Goal: Transaction & Acquisition: Purchase product/service

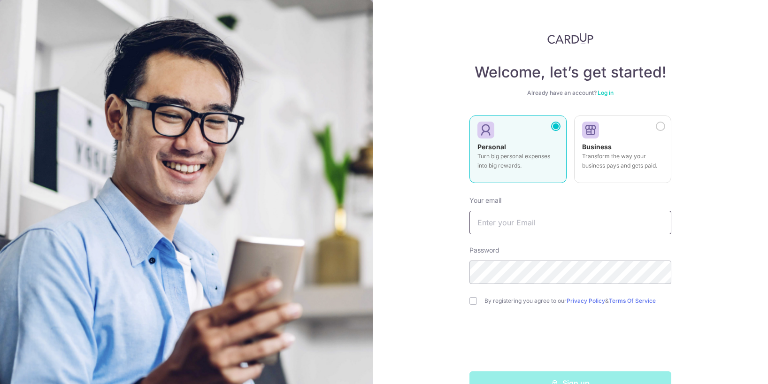
click at [506, 232] on input "text" at bounding box center [571, 222] width 202 height 23
type input "[EMAIL_ADDRESS][DOMAIN_NAME]"
click at [488, 300] on label "By registering you agree to our Privacy Policy & Terms Of Service" at bounding box center [578, 301] width 187 height 8
click at [472, 301] on input "checkbox" at bounding box center [474, 301] width 8 height 8
checkbox input "true"
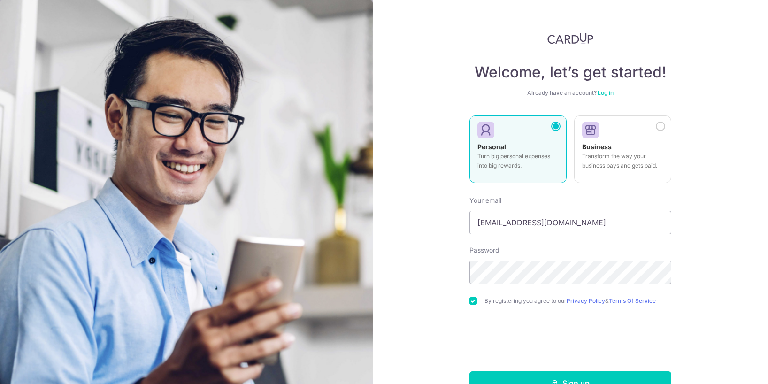
click at [449, 330] on div "Welcome, let’s get started! Already have an account? Log in Personal Turn big p…" at bounding box center [570, 192] width 395 height 384
click at [553, 373] on button "Sign up" at bounding box center [571, 383] width 202 height 23
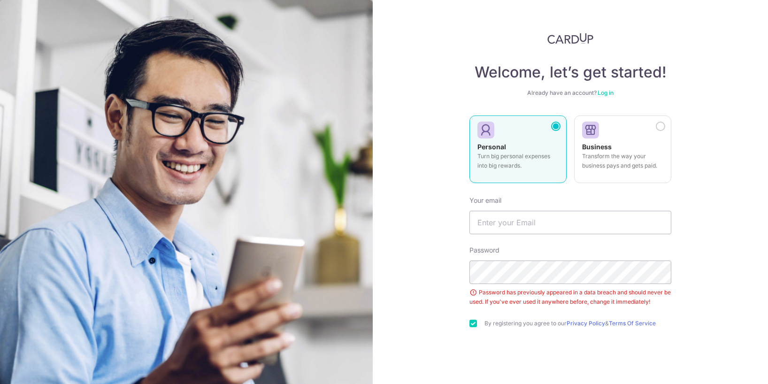
scroll to position [12, 0]
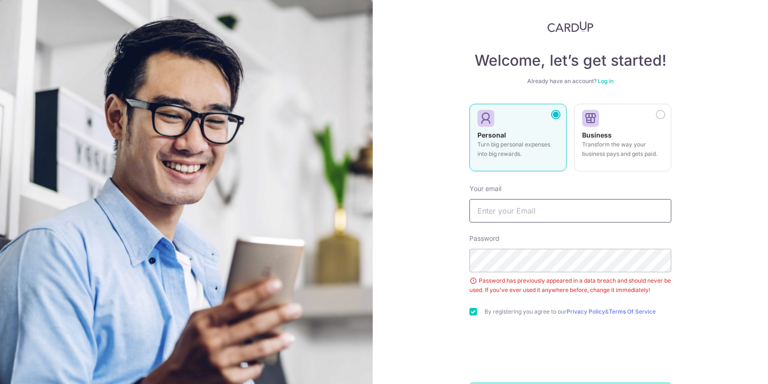
click at [539, 208] on input "text" at bounding box center [571, 210] width 202 height 23
type input "[EMAIL_ADDRESS][DOMAIN_NAME]"
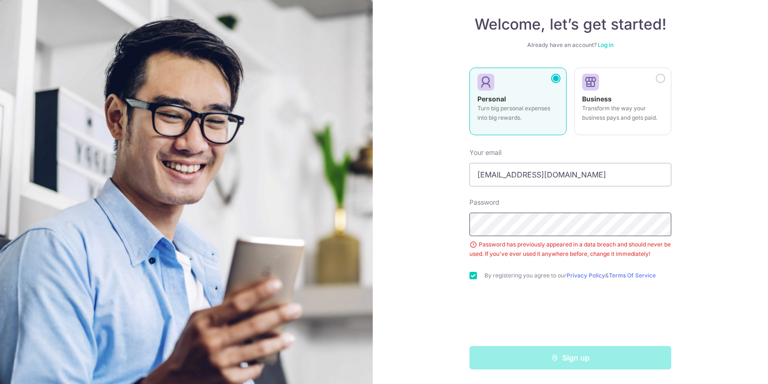
scroll to position [48, 0]
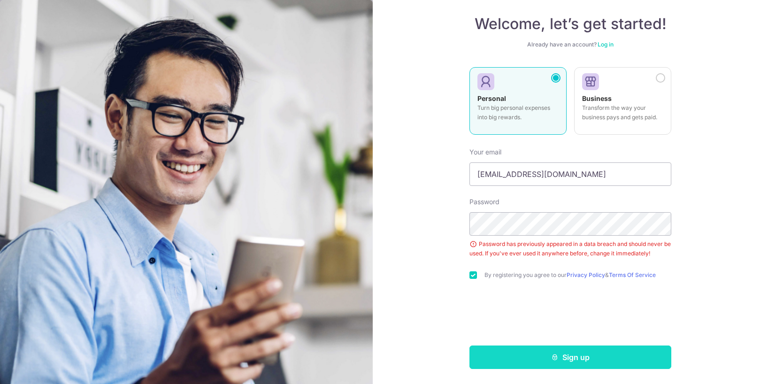
click at [555, 358] on icon "submit" at bounding box center [555, 358] width 8 height 8
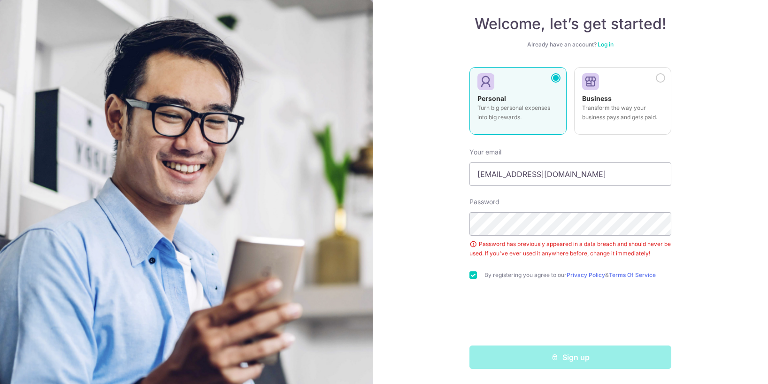
click at [399, 244] on div "Welcome, let’s get started! Already have an account? Log in Personal Turn big p…" at bounding box center [570, 192] width 395 height 384
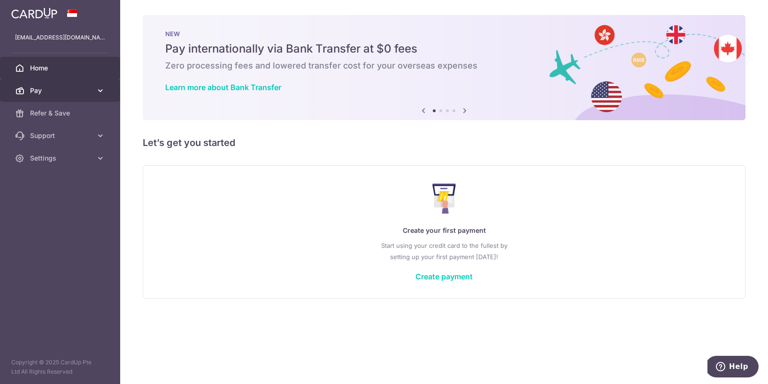
click at [46, 91] on span "Pay" at bounding box center [61, 90] width 62 height 9
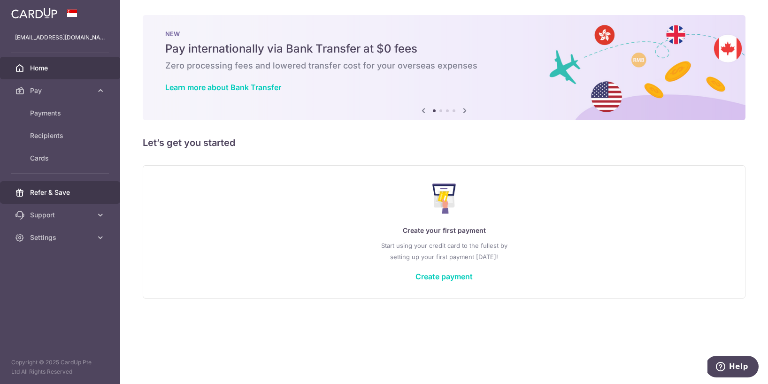
click at [57, 199] on link "Refer & Save" at bounding box center [60, 192] width 120 height 23
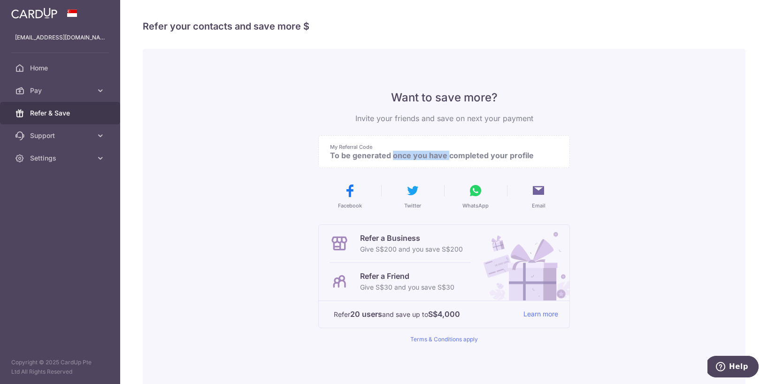
drag, startPoint x: 385, startPoint y: 151, endPoint x: 333, endPoint y: 151, distance: 51.2
click at [333, 151] on p "To be generated once you have completed your profile" at bounding box center [440, 155] width 221 height 9
click at [432, 167] on div "My Referral Code To be generated once you have completed your profile" at bounding box center [444, 151] width 252 height 33
drag, startPoint x: 450, startPoint y: 160, endPoint x: 442, endPoint y: 147, distance: 15.8
click at [442, 147] on div "My Referral Code To be generated once you have completed your profile" at bounding box center [444, 151] width 252 height 33
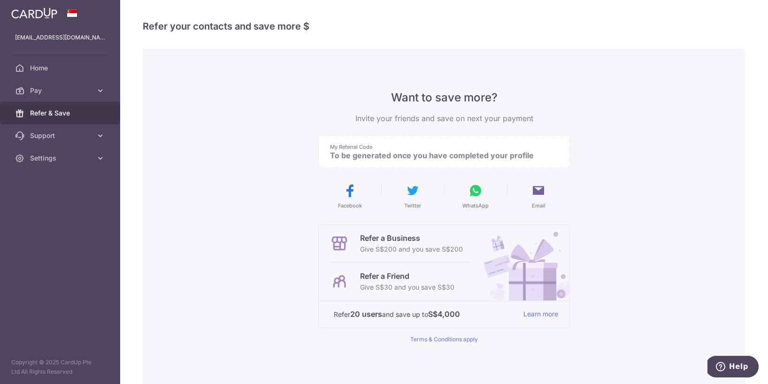
click at [194, 274] on div "Want to save more? Invite your friends and save on next your payment My Referra…" at bounding box center [444, 238] width 603 height 379
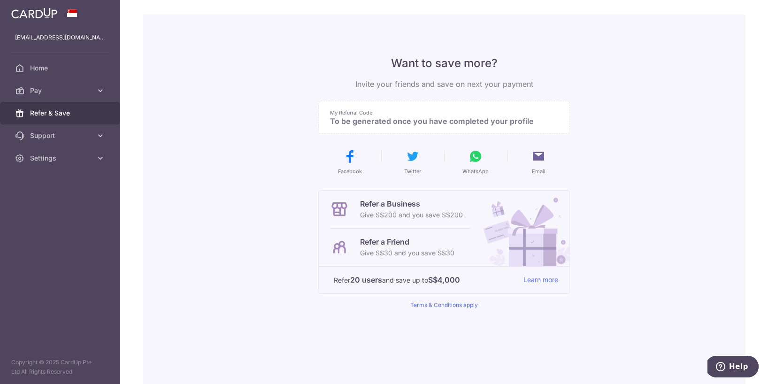
scroll to position [41, 0]
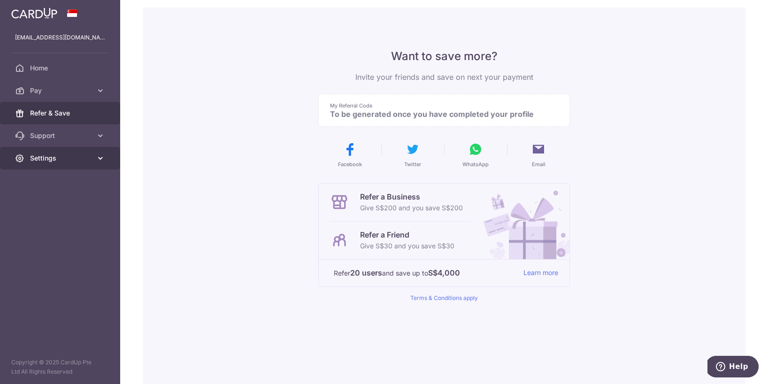
click at [75, 159] on span "Settings" at bounding box center [61, 158] width 62 height 9
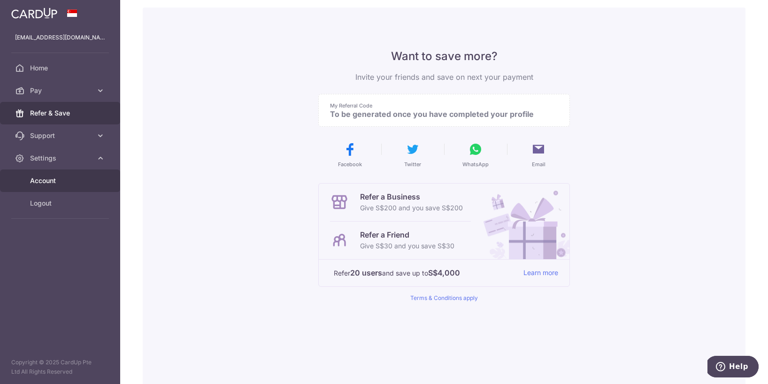
click at [62, 178] on span "Account" at bounding box center [61, 180] width 62 height 9
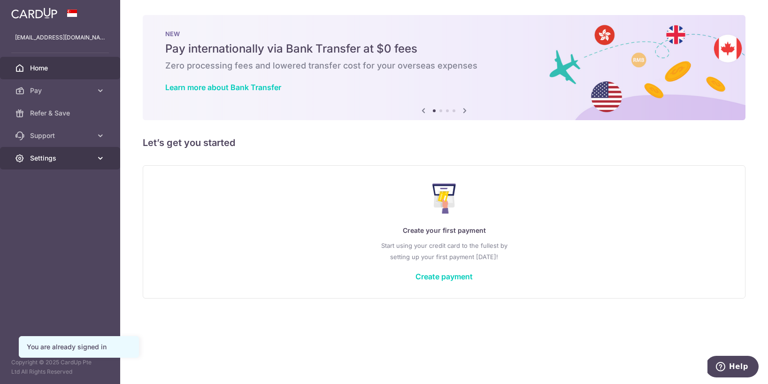
click at [31, 167] on link "Settings" at bounding box center [60, 158] width 120 height 23
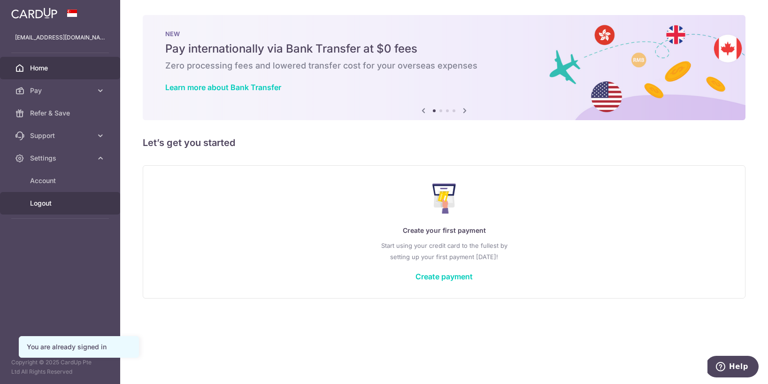
click at [34, 201] on span "Logout" at bounding box center [61, 203] width 62 height 9
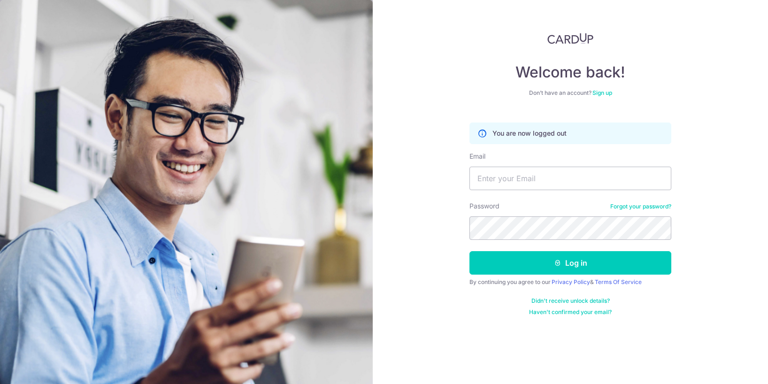
click at [601, 94] on link "Sign up" at bounding box center [603, 92] width 20 height 7
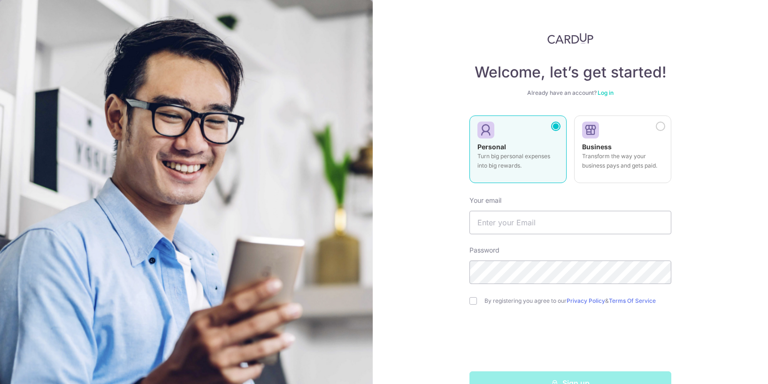
click at [511, 300] on label "By registering you agree to our Privacy Policy & Terms Of Service" at bounding box center [578, 301] width 187 height 8
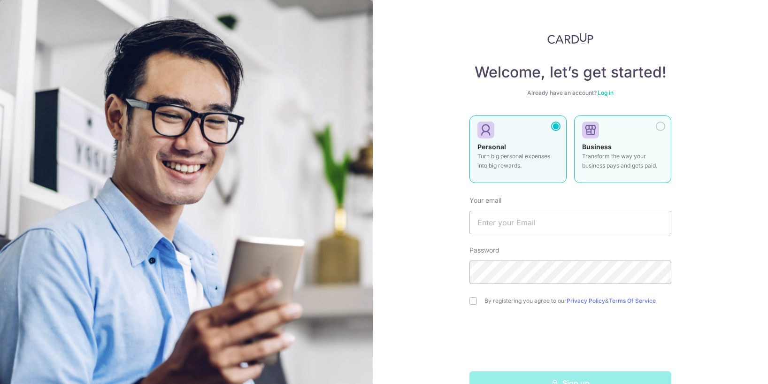
click at [610, 128] on div at bounding box center [619, 131] width 74 height 14
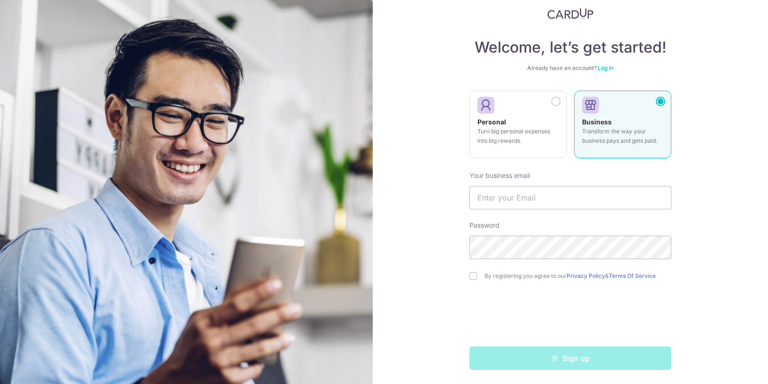
scroll to position [26, 0]
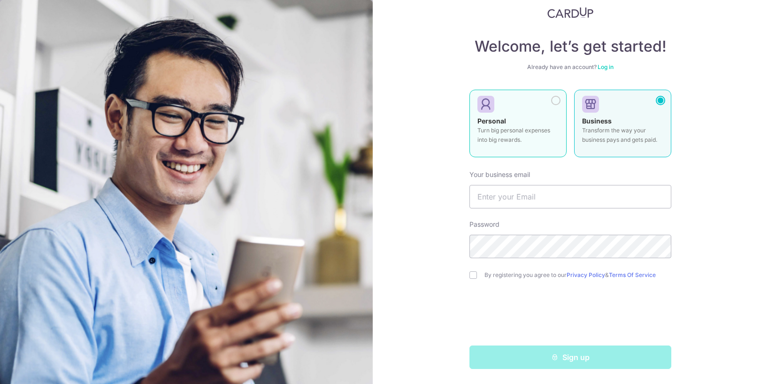
click at [494, 121] on strong "Personal" at bounding box center [492, 121] width 29 height 8
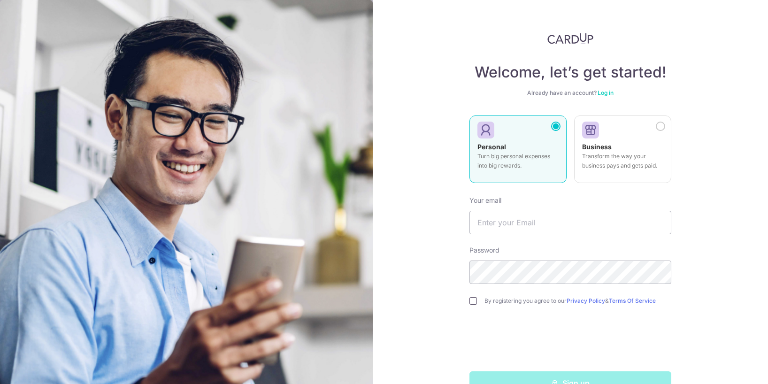
click at [473, 300] on input "checkbox" at bounding box center [474, 301] width 8 height 8
checkbox input "true"
click at [605, 90] on link "Log in" at bounding box center [606, 92] width 16 height 7
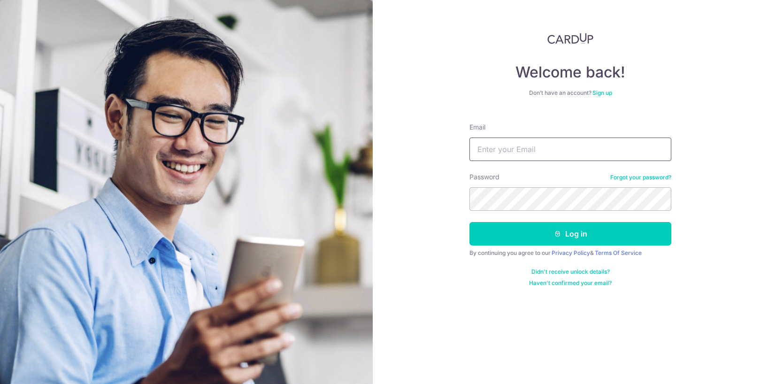
click at [552, 143] on input "Email" at bounding box center [571, 149] width 202 height 23
type input "vickchen_china@outlook.com"
click at [591, 15] on div "Welcome back! Don’t have an account? Sign up Email vickchen_china@outlook.com P…" at bounding box center [570, 192] width 395 height 384
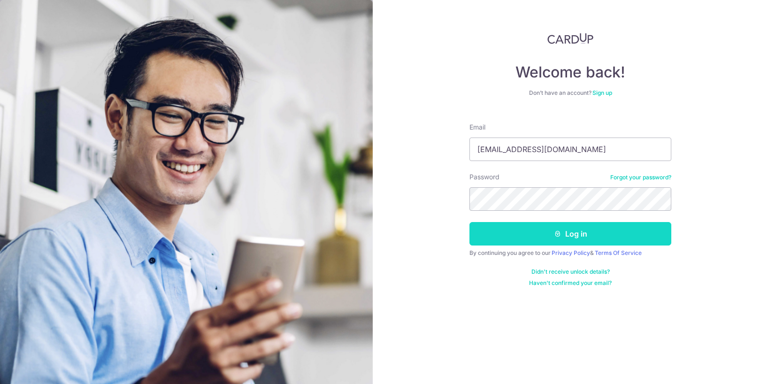
click at [584, 228] on button "Log in" at bounding box center [571, 233] width 202 height 23
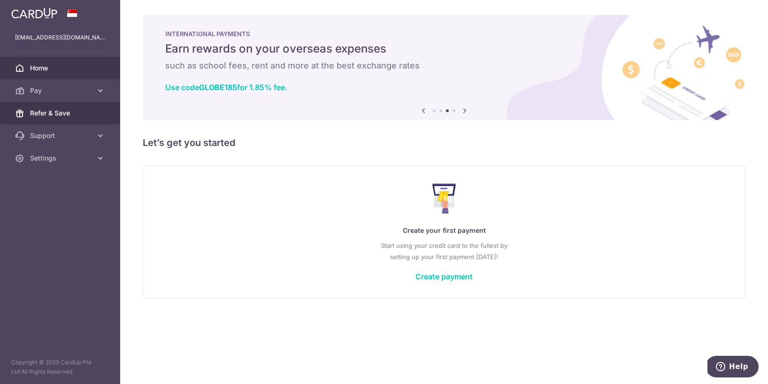
click at [59, 124] on link "Refer & Save" at bounding box center [60, 113] width 120 height 23
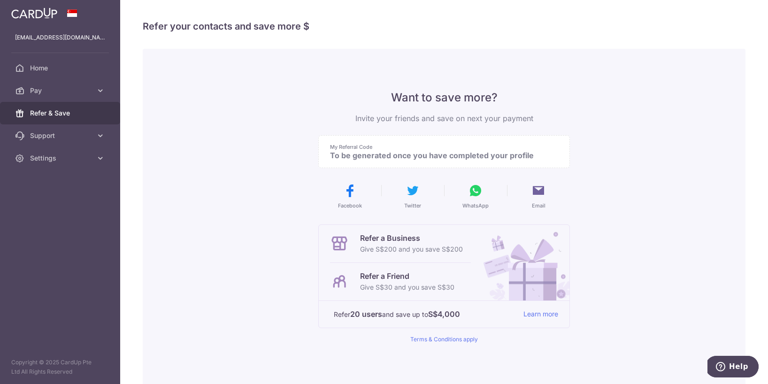
click at [508, 145] on p "My Referral Code" at bounding box center [440, 147] width 221 height 8
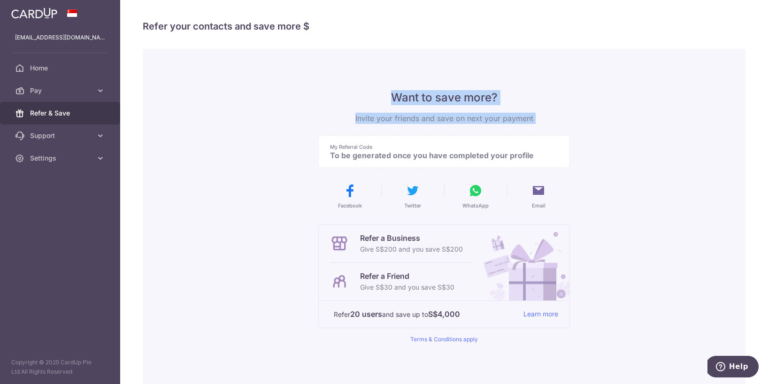
drag, startPoint x: 471, startPoint y: 138, endPoint x: 451, endPoint y: 83, distance: 58.7
click at [451, 83] on div "Want to save more? Invite your friends and save on next your payment My Referra…" at bounding box center [444, 238] width 252 height 379
click at [464, 126] on div "Want to save more? Invite your friends and save on next your payment My Referra…" at bounding box center [444, 216] width 252 height 253
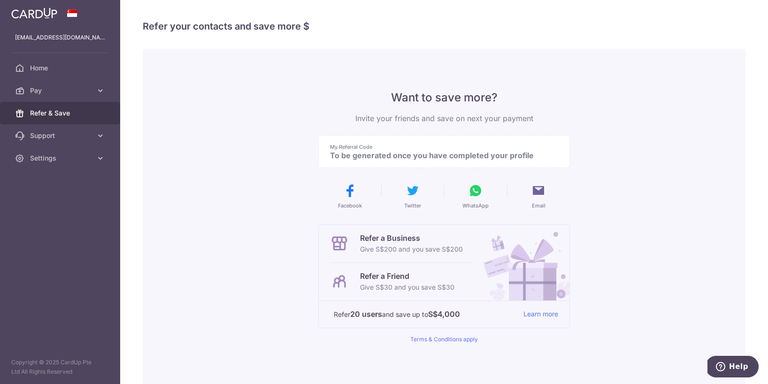
drag, startPoint x: 449, startPoint y: 93, endPoint x: 444, endPoint y: 71, distance: 22.0
click at [443, 69] on div "Want to save more? Invite your friends and save on next your payment My Referra…" at bounding box center [444, 238] width 252 height 379
click at [497, 126] on div "Want to save more? Invite your friends and save on next your payment My Referra…" at bounding box center [444, 216] width 252 height 253
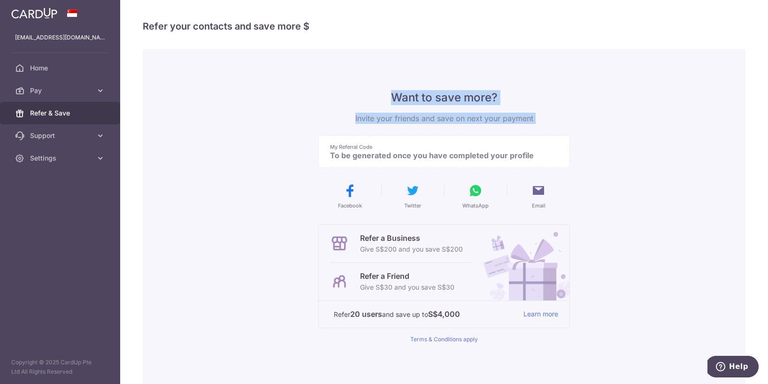
drag, startPoint x: 472, startPoint y: 130, endPoint x: 451, endPoint y: 79, distance: 55.0
click at [438, 63] on div "Want to save more? Invite your friends and save on next your payment My Referra…" at bounding box center [444, 238] width 252 height 379
click at [506, 116] on p "Invite your friends and save on next your payment" at bounding box center [444, 118] width 252 height 11
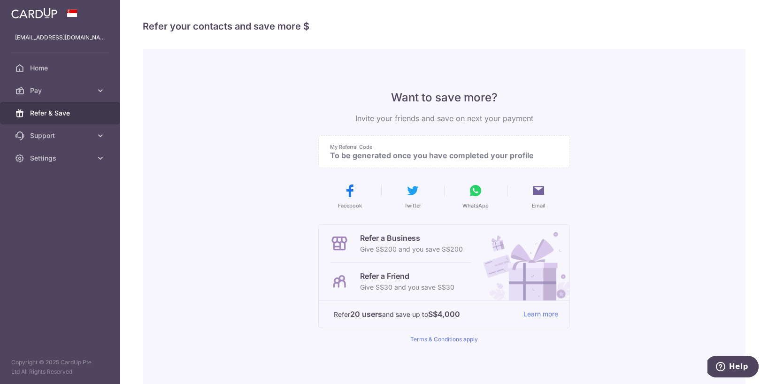
drag, startPoint x: 496, startPoint y: 106, endPoint x: 474, endPoint y: 62, distance: 49.2
click at [474, 62] on div "Want to save more? Invite your friends and save on next your payment My Referra…" at bounding box center [444, 238] width 252 height 379
click at [551, 133] on div "Want to save more? Invite your friends and save on next your payment My Referra…" at bounding box center [444, 216] width 252 height 253
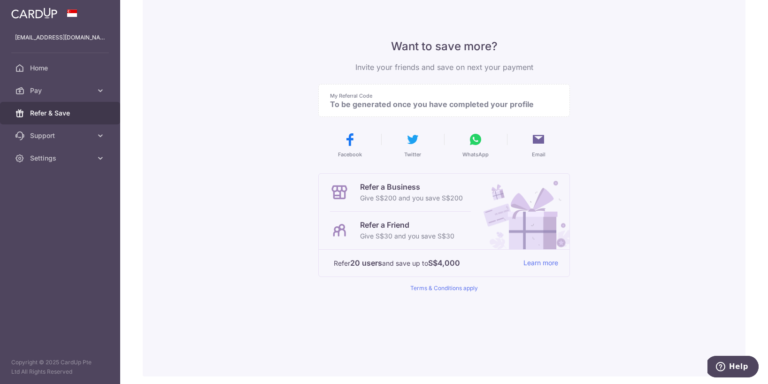
scroll to position [52, 0]
click at [540, 264] on link "Learn more" at bounding box center [541, 263] width 35 height 12
click at [55, 93] on span "Pay" at bounding box center [61, 90] width 62 height 9
click at [59, 117] on span "Payments" at bounding box center [61, 112] width 62 height 9
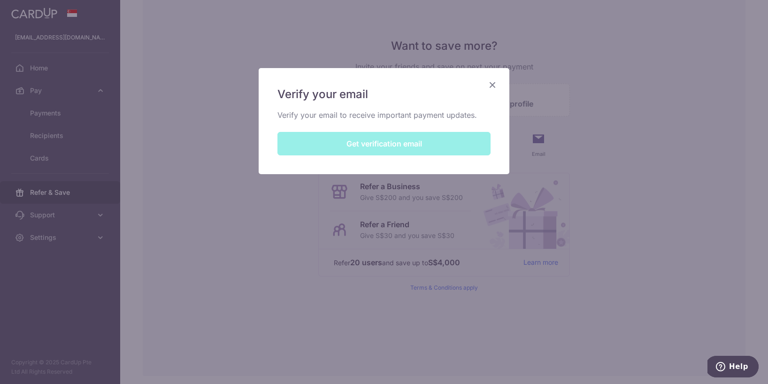
click at [401, 158] on div "Verify your email Verify your email to receive important payment updates. Get v…" at bounding box center [384, 121] width 251 height 106
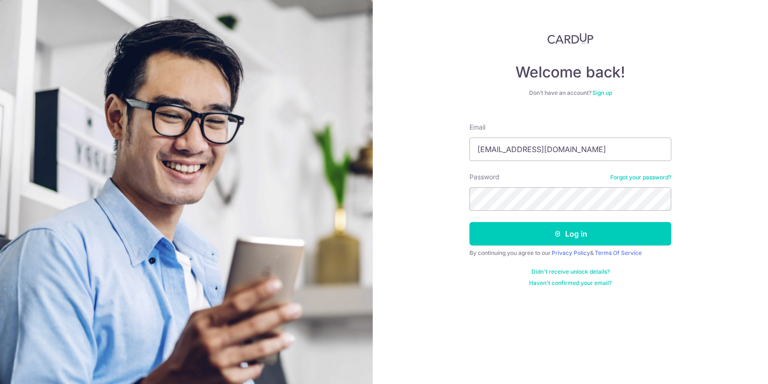
type input "[EMAIL_ADDRESS][DOMAIN_NAME]"
click at [470, 222] on button "Log in" at bounding box center [571, 233] width 202 height 23
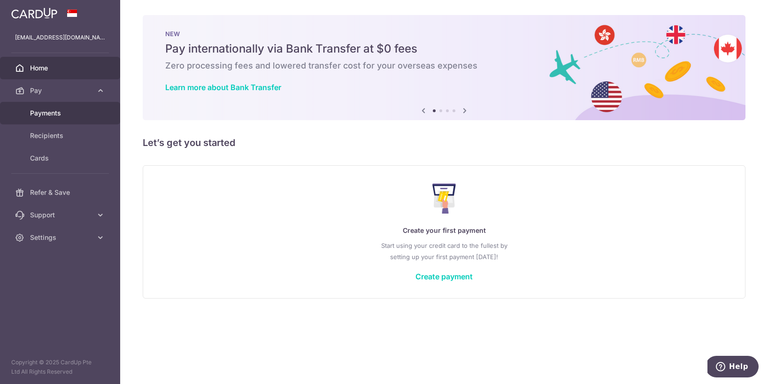
click at [57, 112] on span "Payments" at bounding box center [61, 112] width 62 height 9
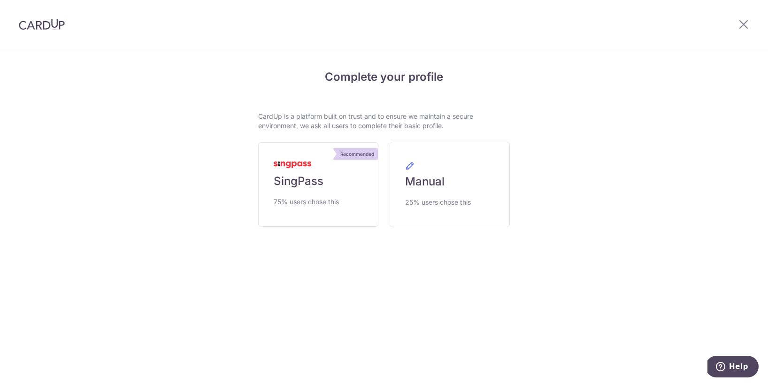
click at [254, 173] on div "Recommended SingPass 75% users chose this" at bounding box center [319, 184] width 132 height 85
click at [279, 168] on link "Recommended SingPass 75% users chose this" at bounding box center [318, 184] width 120 height 85
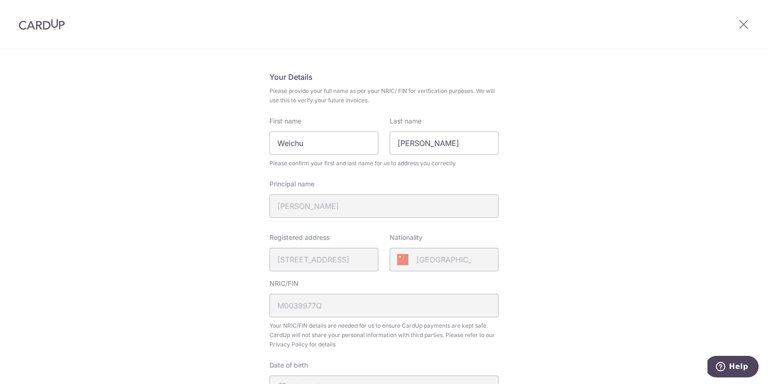
scroll to position [311, 0]
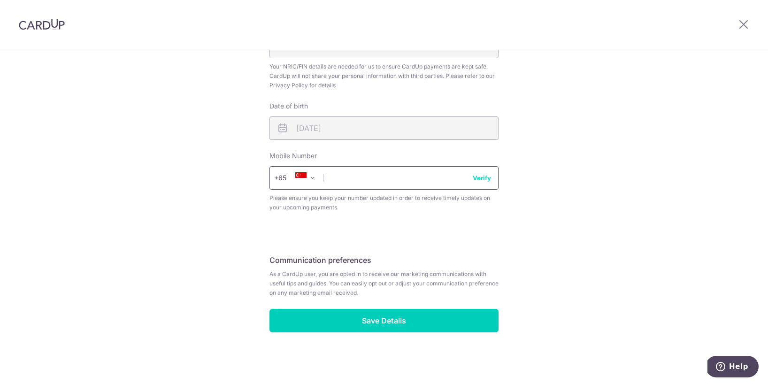
click at [362, 173] on input "text" at bounding box center [384, 177] width 229 height 23
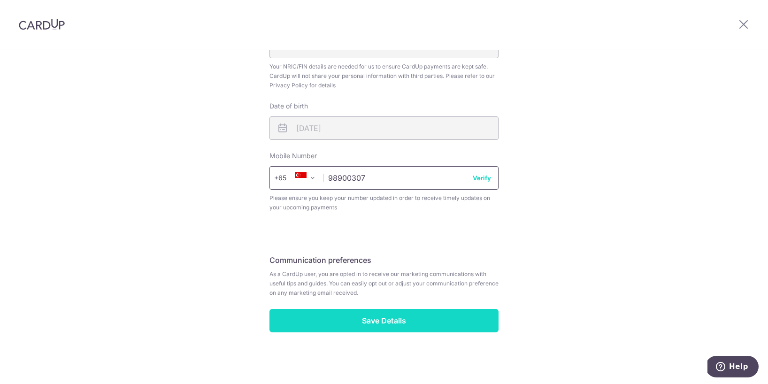
type input "98900307"
click at [410, 318] on input "Save Details" at bounding box center [384, 320] width 229 height 23
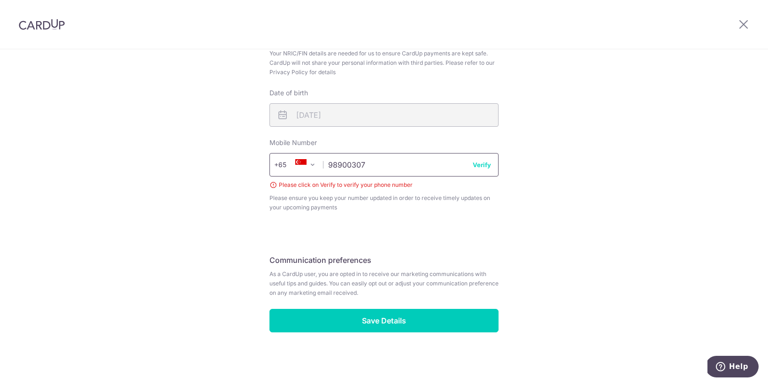
click at [382, 167] on input "98900307" at bounding box center [384, 164] width 229 height 23
click at [484, 163] on button "Verify" at bounding box center [482, 164] width 18 height 9
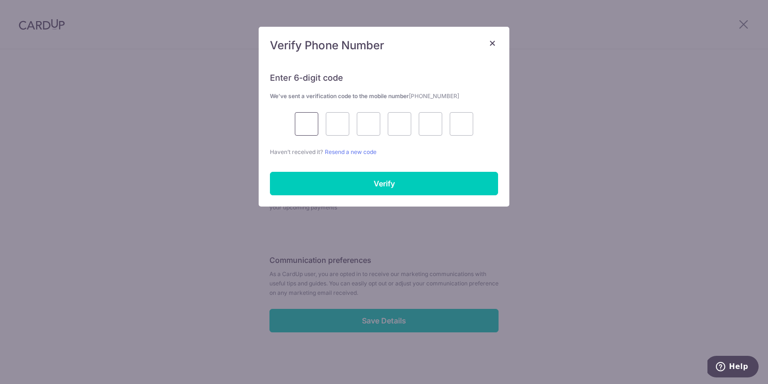
click at [309, 118] on input "text" at bounding box center [306, 123] width 23 height 23
click at [287, 123] on div at bounding box center [384, 123] width 228 height 23
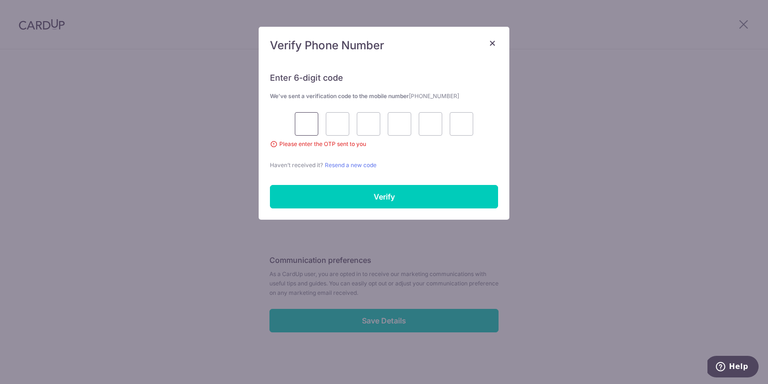
click at [299, 123] on input "text" at bounding box center [306, 123] width 23 height 23
type input "3"
type input "5"
type input "2"
type input "0"
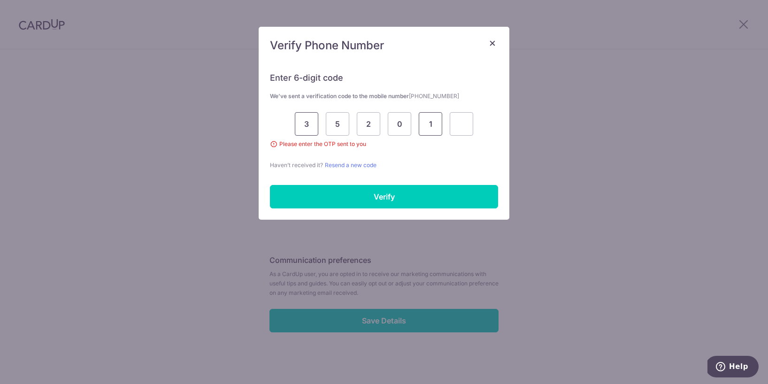
type input "1"
type input "2"
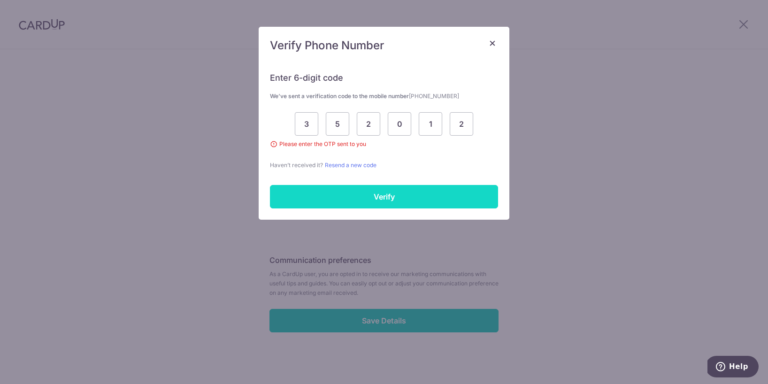
scroll to position [311, 0]
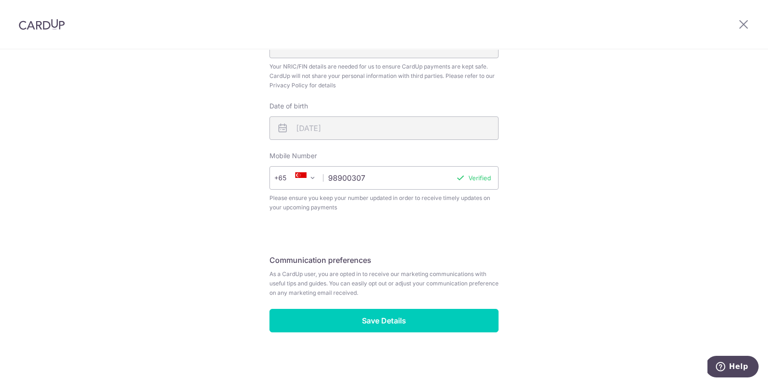
click at [317, 206] on span "Please ensure you keep your number updated in order to receive timely updates o…" at bounding box center [384, 203] width 229 height 19
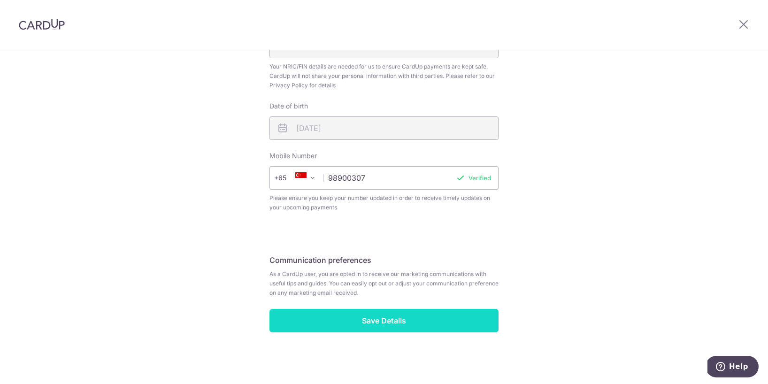
click at [335, 320] on input "Save Details" at bounding box center [384, 320] width 229 height 23
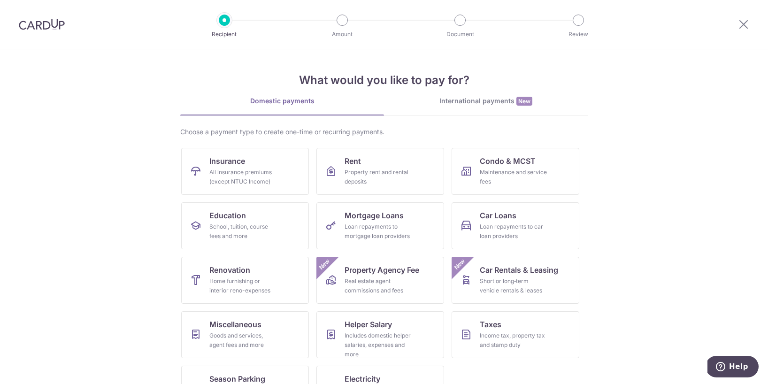
click at [75, 144] on section "What would you like to pay for? Domestic payments International payments New Ch…" at bounding box center [384, 216] width 768 height 335
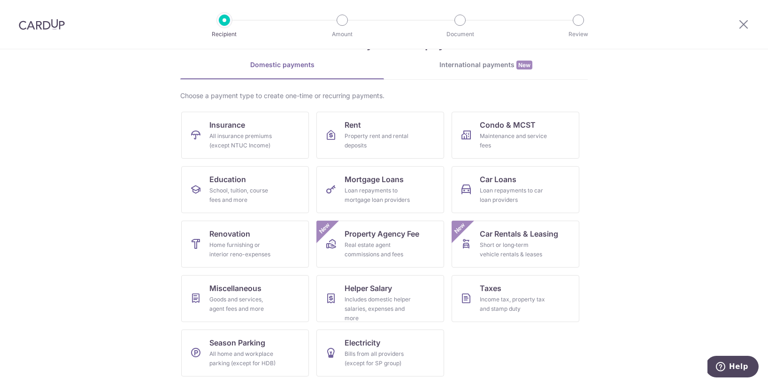
click at [665, 136] on section "What would you like to pay for? Domestic payments International payments New Ch…" at bounding box center [384, 216] width 768 height 335
click at [372, 132] on div "Property rent and rental deposits" at bounding box center [379, 141] width 68 height 19
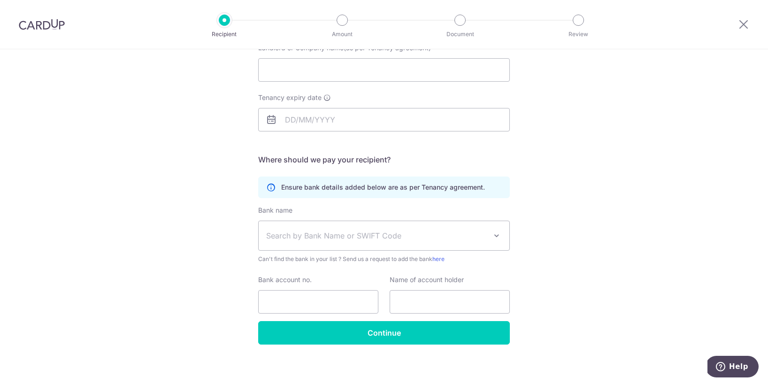
scroll to position [112, 0]
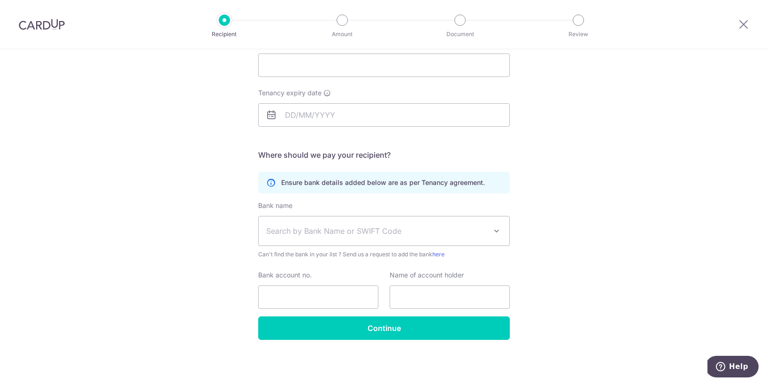
click at [364, 233] on span "Search by Bank Name or SWIFT Code" at bounding box center [376, 230] width 221 height 11
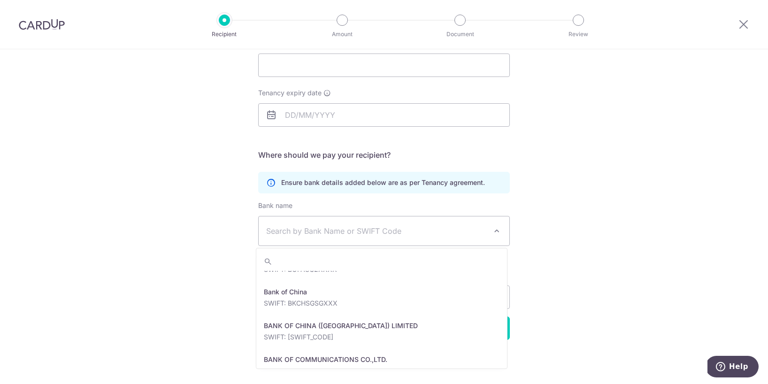
scroll to position [0, 0]
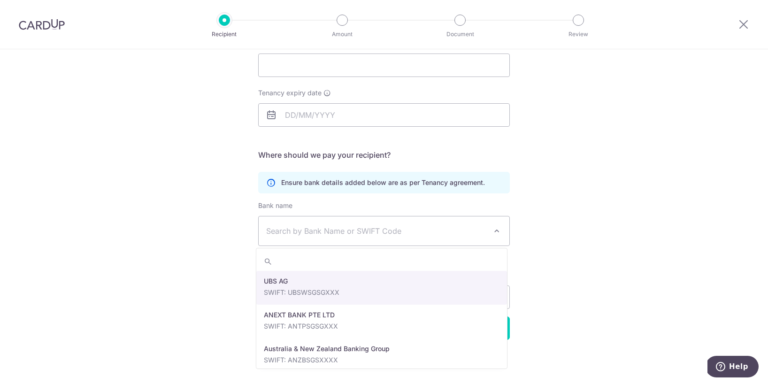
click at [515, 168] on div "Who would you like to pay? Your recipient does not need a CardUp account to rec…" at bounding box center [384, 160] width 768 height 447
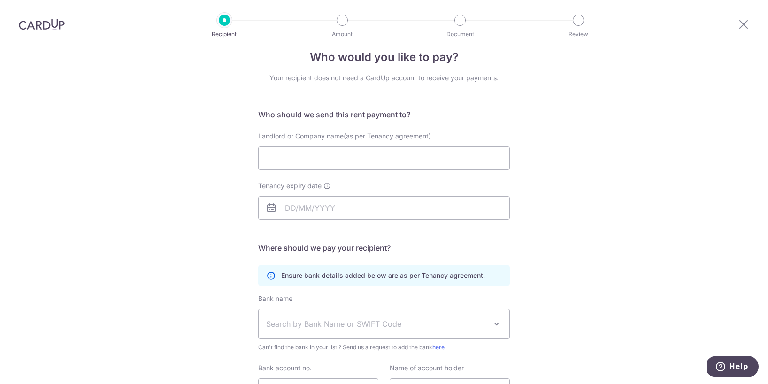
scroll to position [19, 0]
click at [185, 167] on div "Who would you like to pay? Your recipient does not need a CardUp account to rec…" at bounding box center [384, 254] width 768 height 447
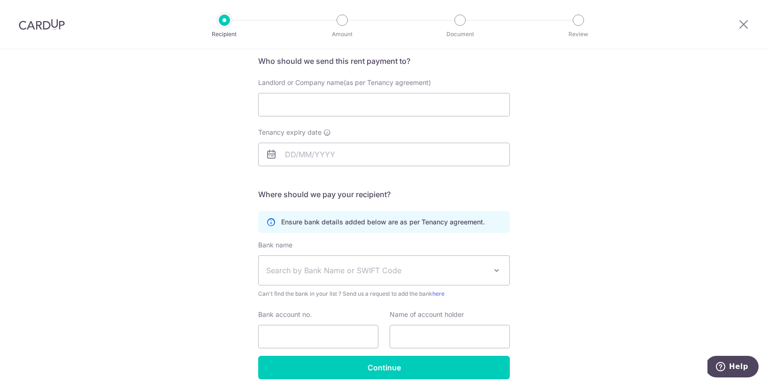
scroll to position [35, 0]
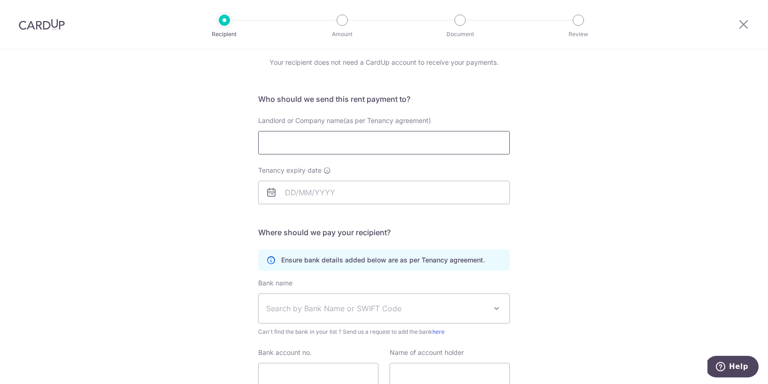
click at [351, 132] on input "Landlord or Company name(as per Tenancy agreement)" at bounding box center [384, 142] width 252 height 23
paste input "Yeoh [PERSON_NAME]"
type input "Yeoh [PERSON_NAME]"
click at [298, 194] on input "Tenancy expiry date" at bounding box center [384, 192] width 252 height 23
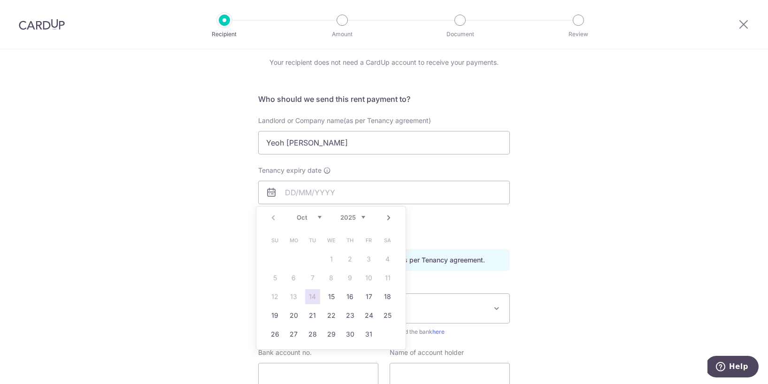
click at [355, 217] on select "2025 2026 2027 2028 2029 2030 2031 2032 2033 2034 2035" at bounding box center [353, 218] width 25 height 8
click at [311, 217] on select "Jan Feb Mar Apr May Jun Jul Aug Sep Oct Nov Dec" at bounding box center [309, 218] width 25 height 8
click at [333, 294] on link "18" at bounding box center [331, 296] width 15 height 15
type input "[DATE]"
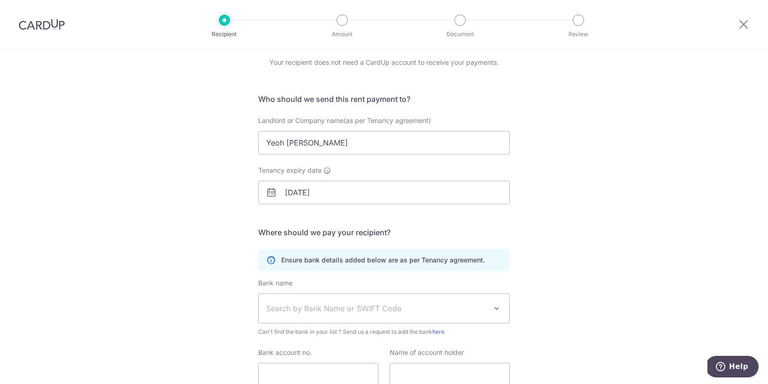
click at [359, 309] on span "Search by Bank Name or SWIFT Code" at bounding box center [376, 308] width 221 height 11
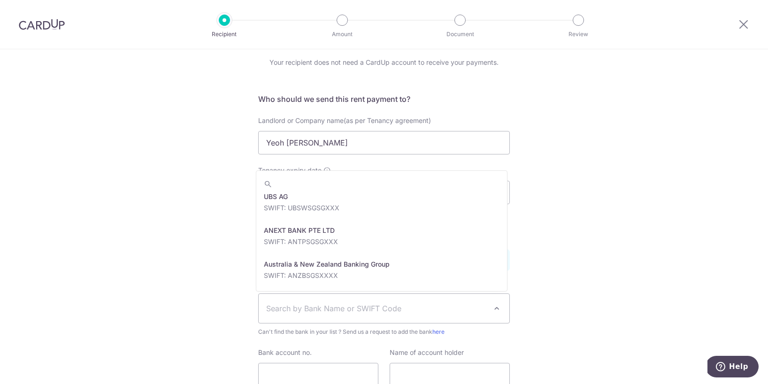
scroll to position [0, 0]
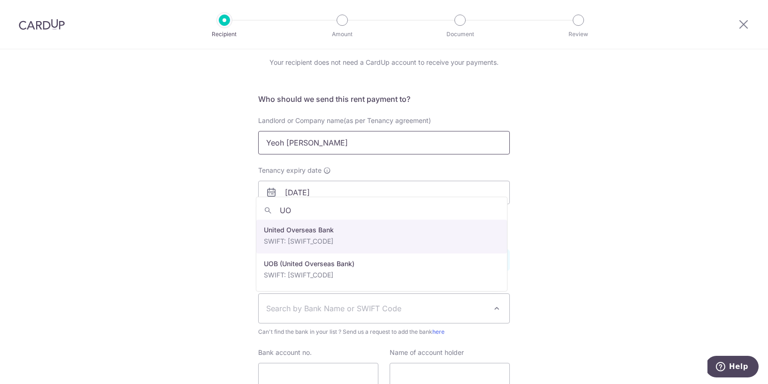
type input "UOB"
type input "DBS"
select select "6"
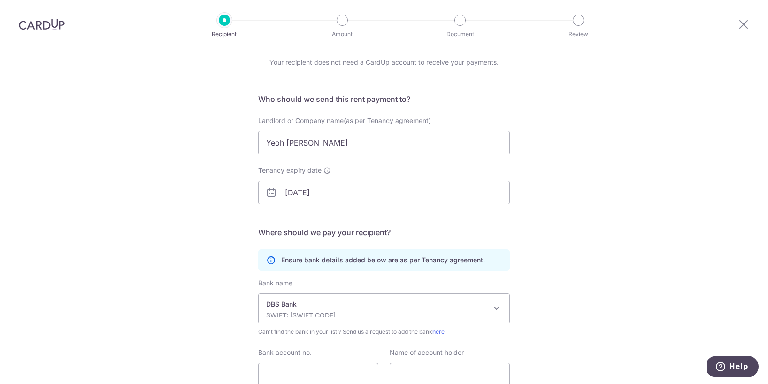
scroll to position [112, 0]
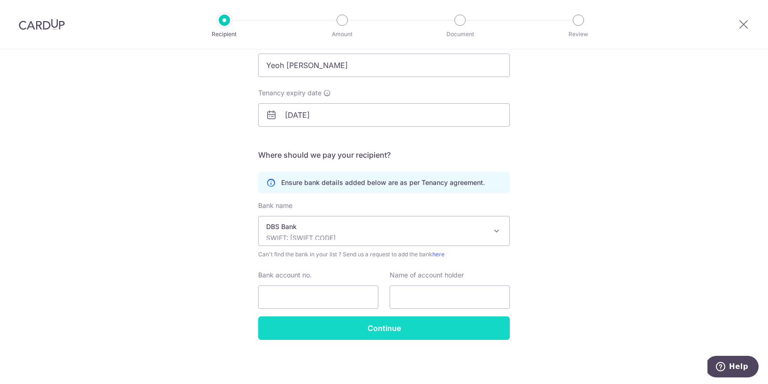
click at [379, 331] on input "Continue" at bounding box center [384, 328] width 252 height 23
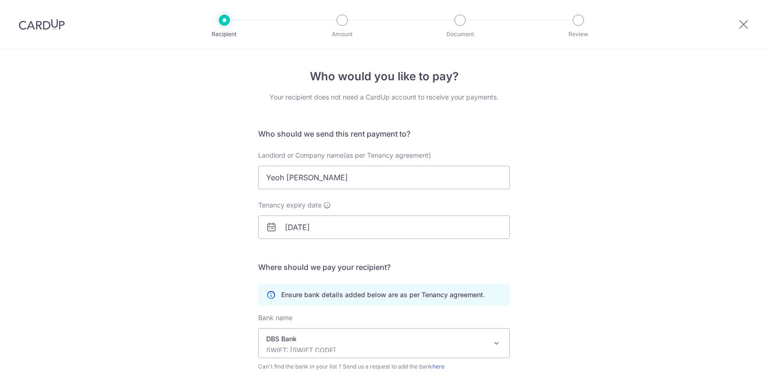
click at [42, 24] on img at bounding box center [42, 24] width 46 height 11
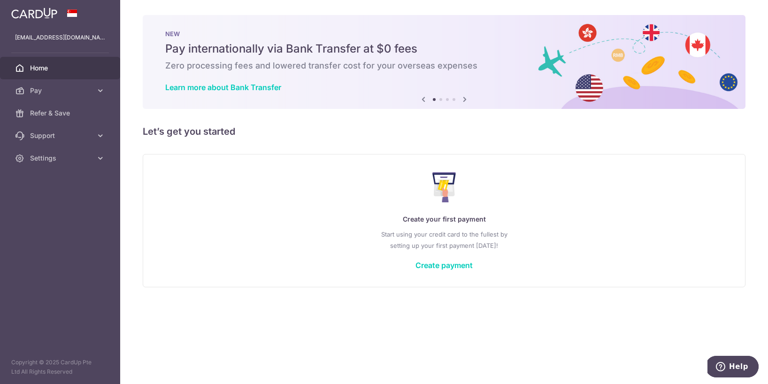
click at [462, 99] on icon at bounding box center [464, 99] width 11 height 12
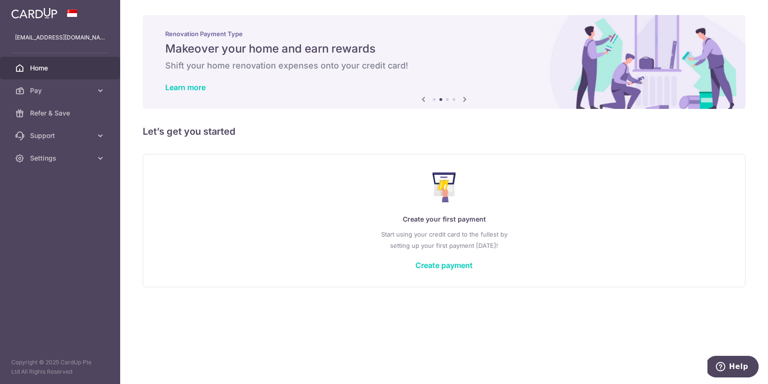
click at [462, 99] on icon at bounding box center [464, 99] width 11 height 12
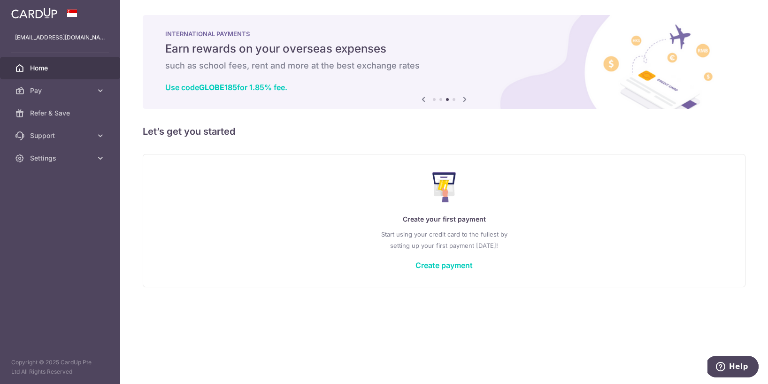
click at [462, 99] on icon at bounding box center [464, 99] width 11 height 12
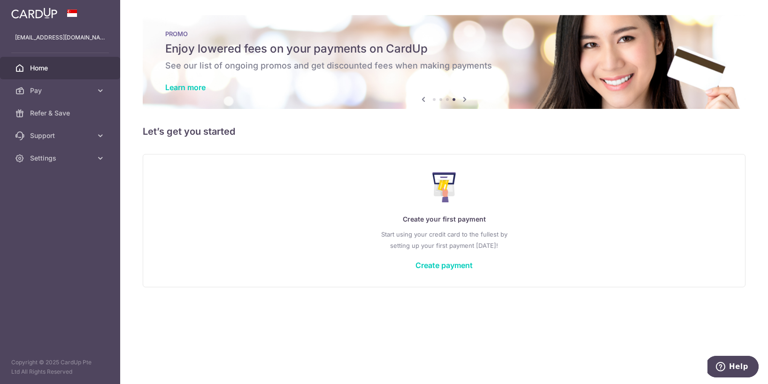
click at [462, 99] on icon at bounding box center [464, 99] width 11 height 12
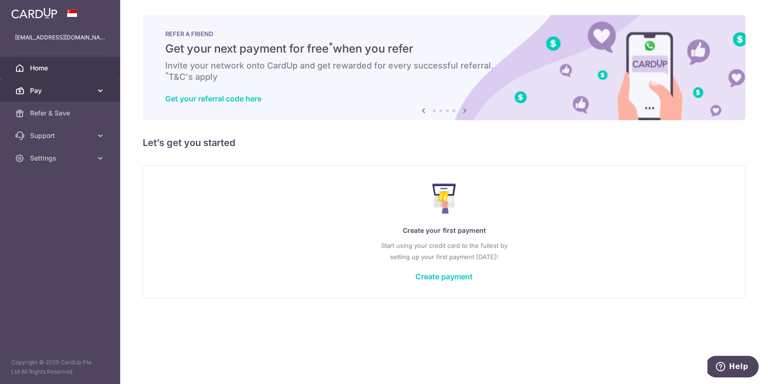
click at [90, 92] on span "Pay" at bounding box center [61, 90] width 62 height 9
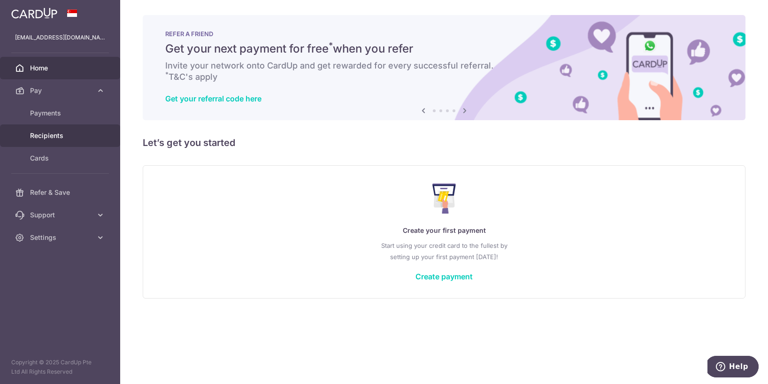
click at [79, 131] on span "Recipients" at bounding box center [61, 135] width 62 height 9
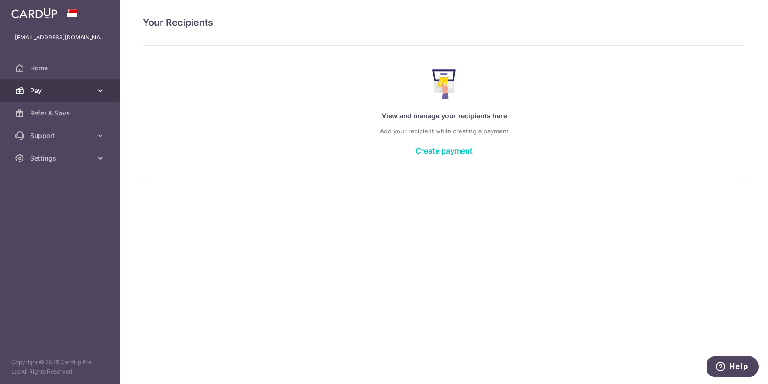
click at [67, 92] on span "Pay" at bounding box center [61, 90] width 62 height 9
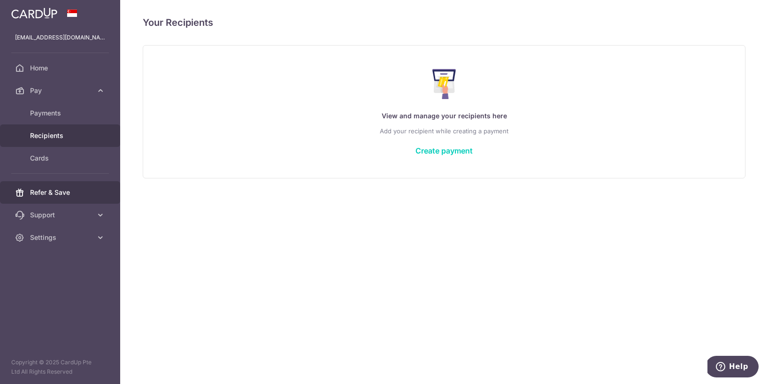
click at [59, 201] on link "Refer & Save" at bounding box center [60, 192] width 120 height 23
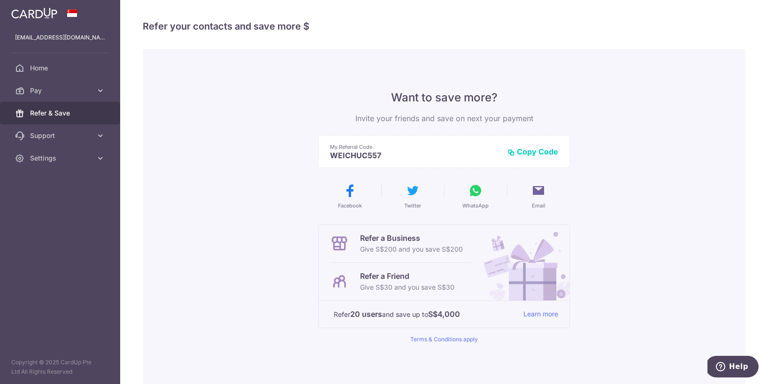
scroll to position [88, 0]
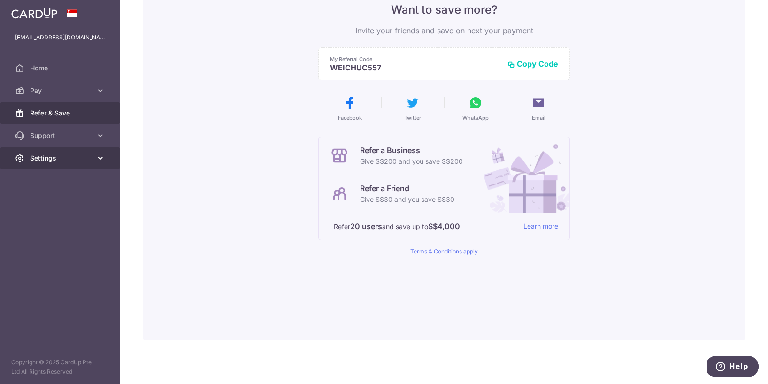
click at [85, 164] on link "Settings" at bounding box center [60, 158] width 120 height 23
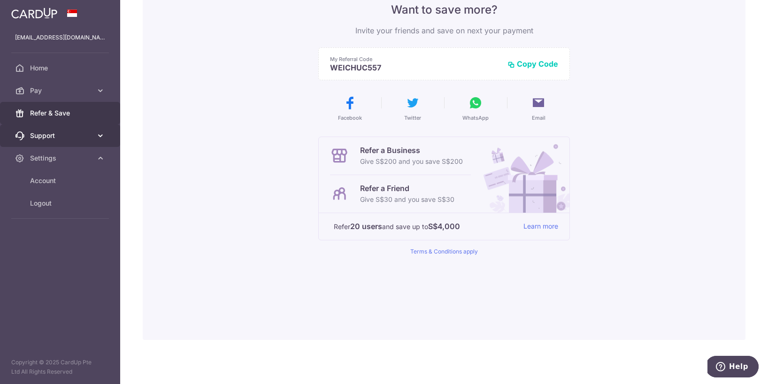
click at [79, 136] on span "Support" at bounding box center [61, 135] width 62 height 9
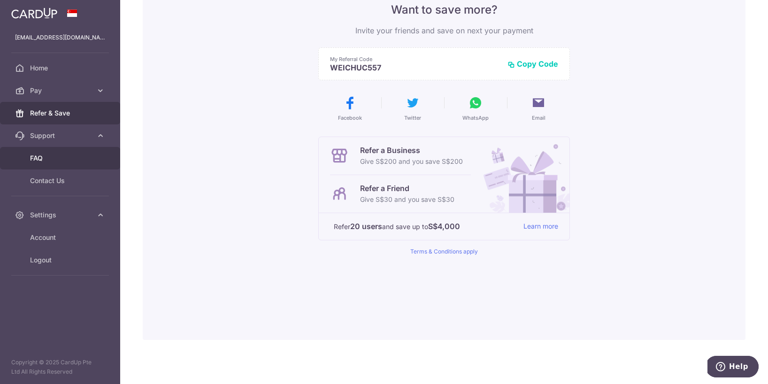
click at [70, 160] on span "FAQ" at bounding box center [61, 158] width 62 height 9
